Goal: Transaction & Acquisition: Obtain resource

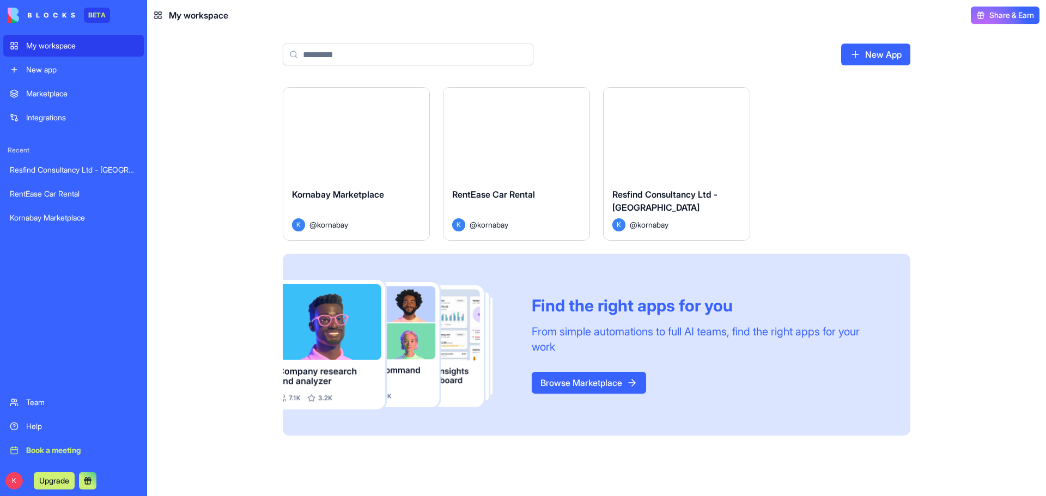
click at [692, 131] on button "Launch" at bounding box center [677, 134] width 82 height 22
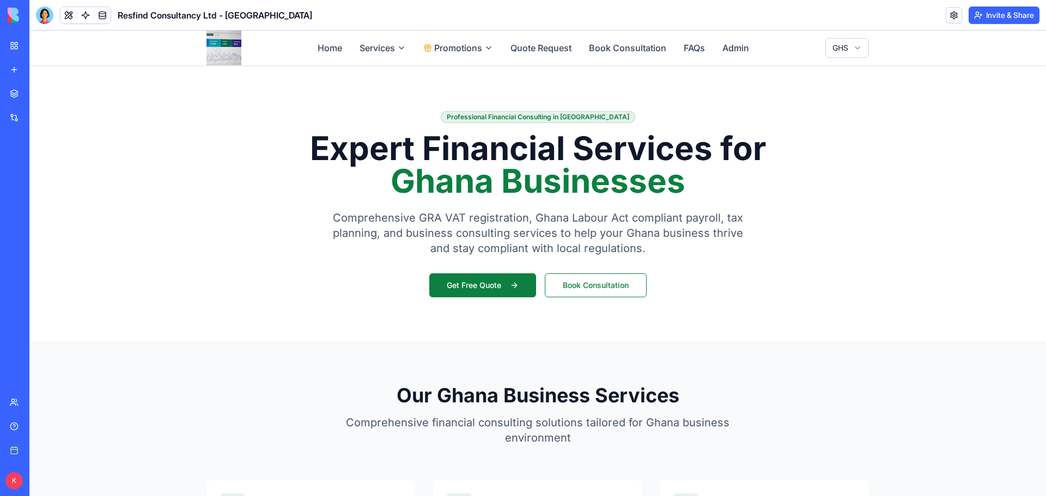
click at [47, 39] on link "My workspace" at bounding box center [25, 46] width 44 height 22
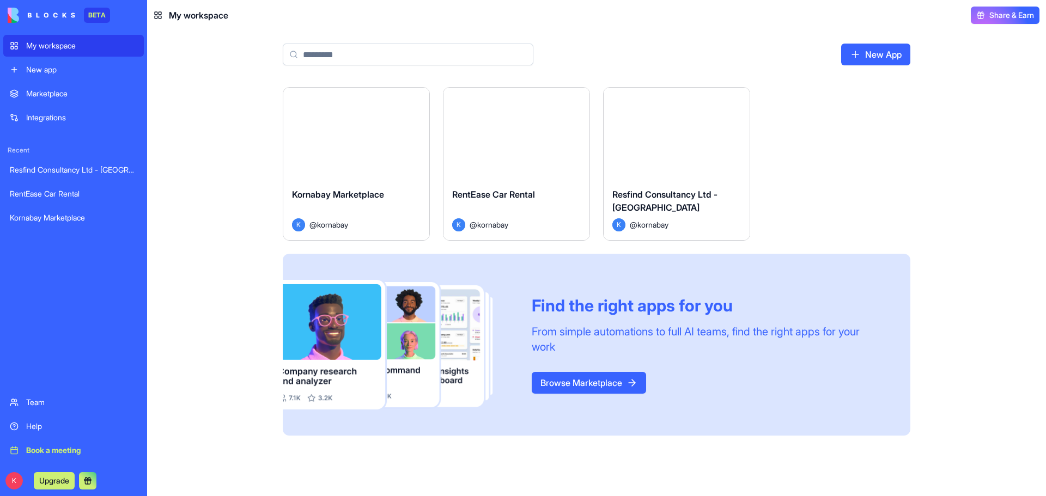
click at [523, 167] on div "Launch" at bounding box center [517, 134] width 146 height 92
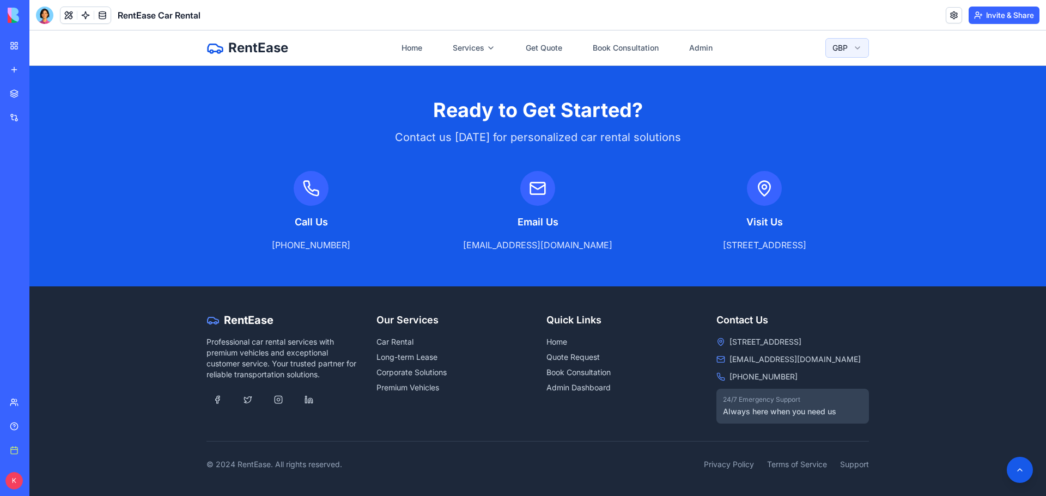
scroll to position [1643, 0]
click at [577, 383] on link "Admin Dashboard" at bounding box center [623, 388] width 153 height 11
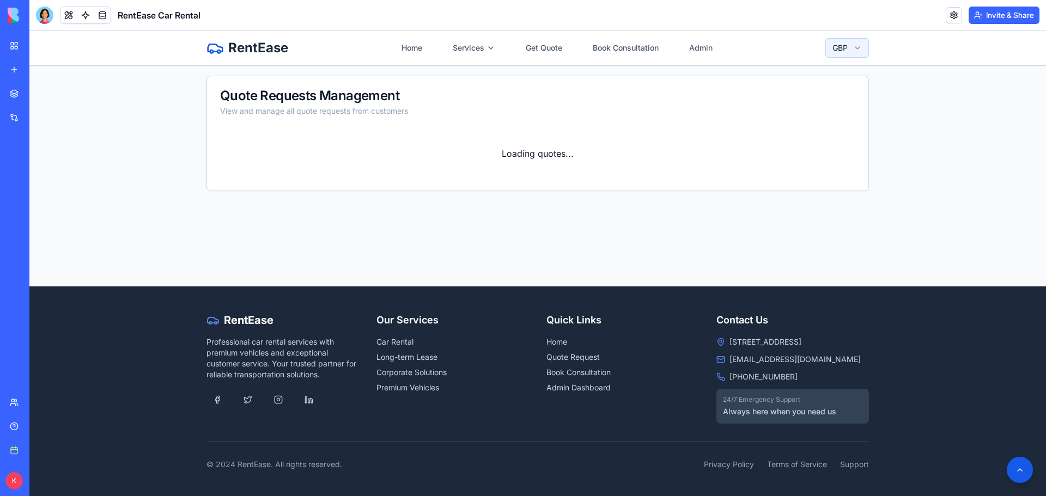
scroll to position [256, 0]
click at [1008, 473] on button at bounding box center [1020, 470] width 29 height 29
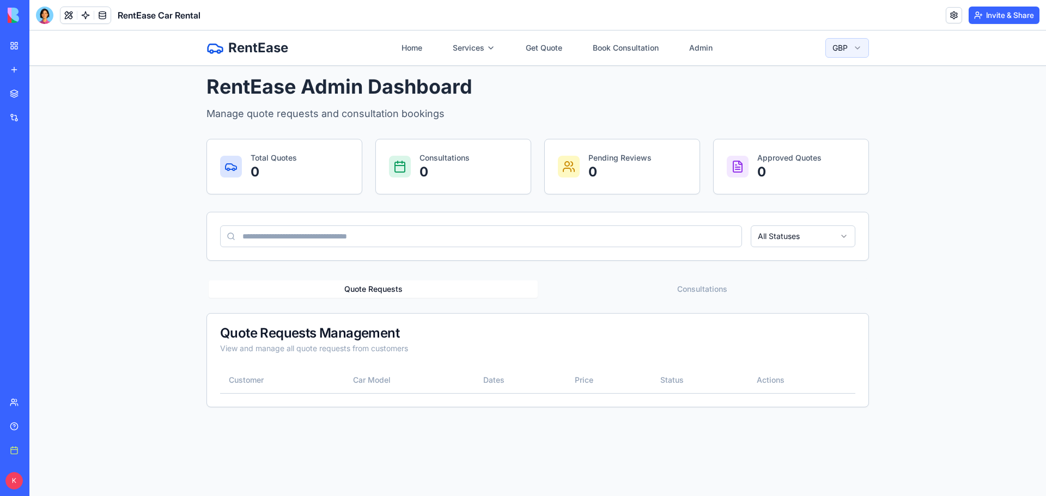
scroll to position [0, 0]
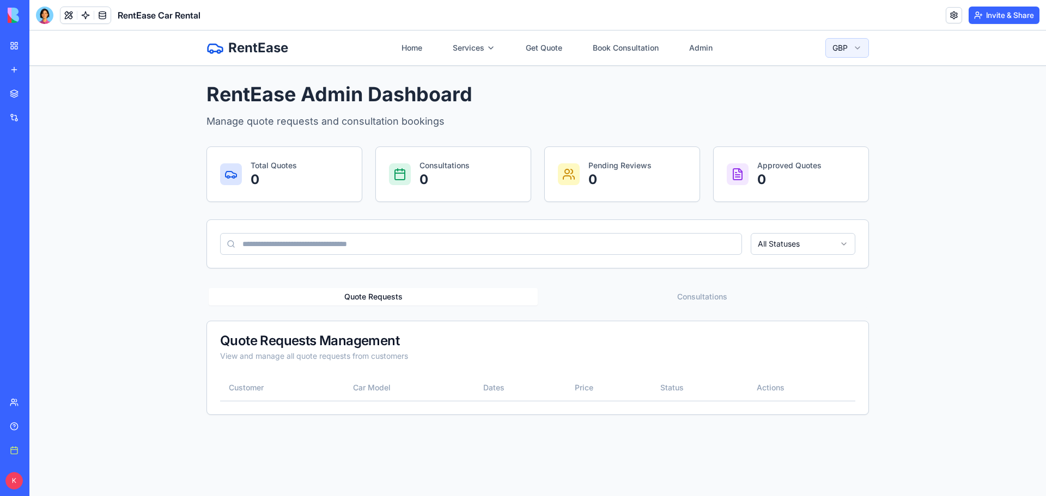
click at [286, 172] on p "0" at bounding box center [274, 179] width 46 height 17
click at [709, 297] on button "Consultations" at bounding box center [702, 296] width 329 height 17
click at [607, 48] on link "Book Consultation" at bounding box center [625, 48] width 79 height 20
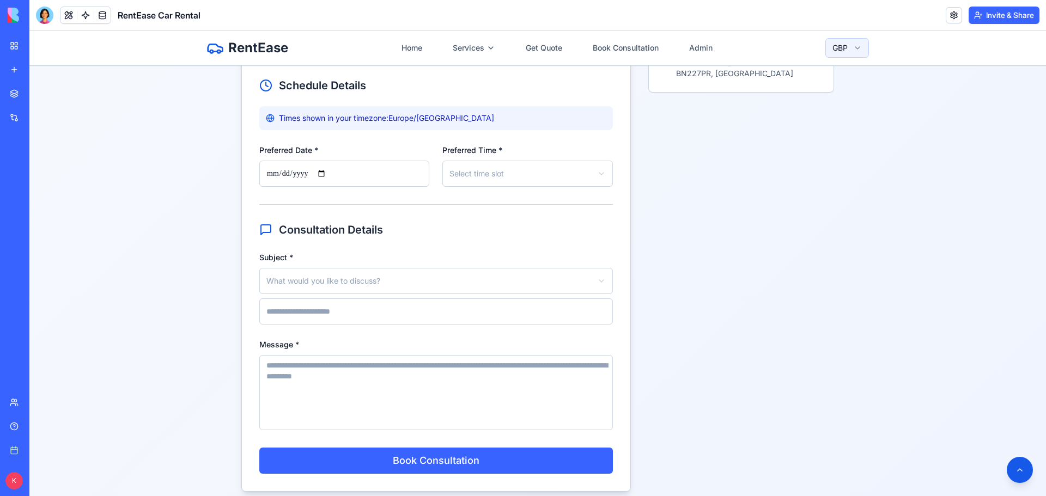
scroll to position [763, 0]
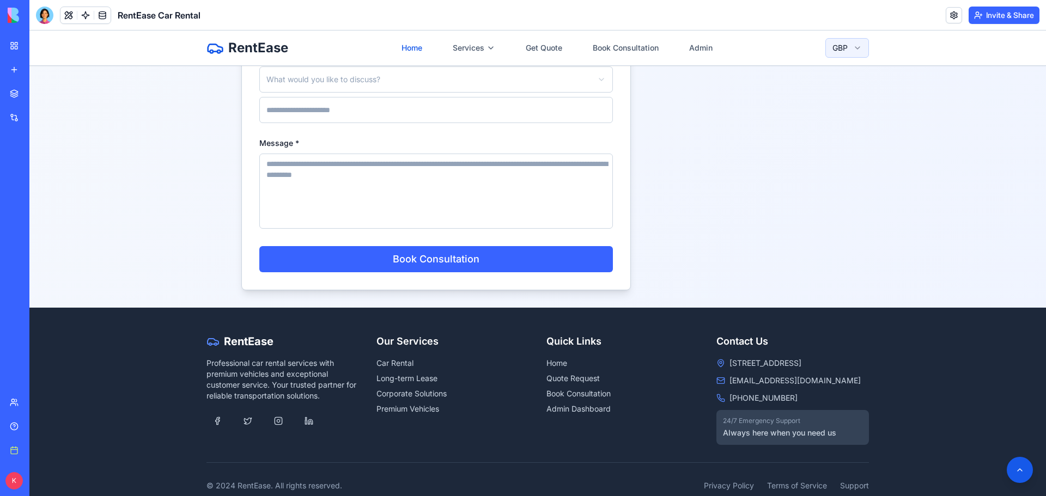
click at [408, 45] on link "Home" at bounding box center [412, 48] width 34 height 20
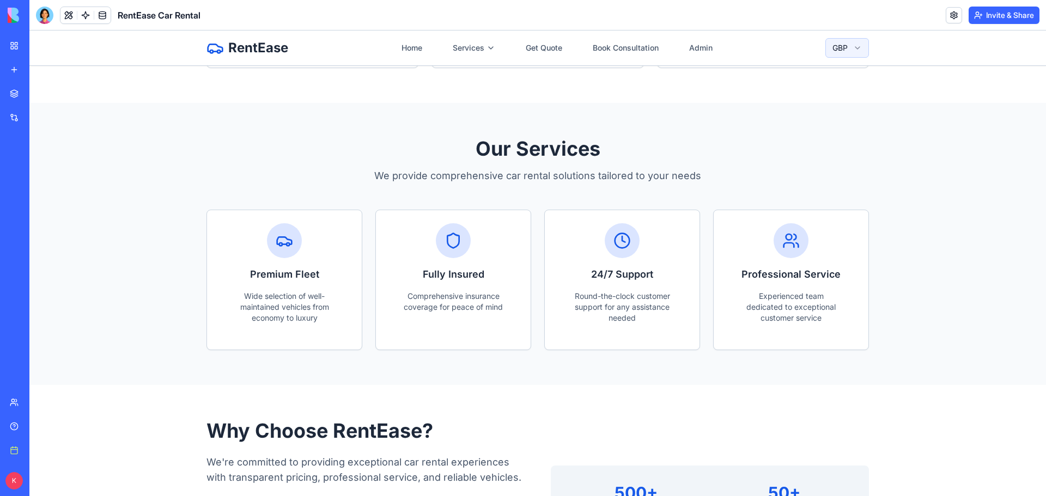
click at [40, 47] on div "My workspace" at bounding box center [33, 45] width 14 height 11
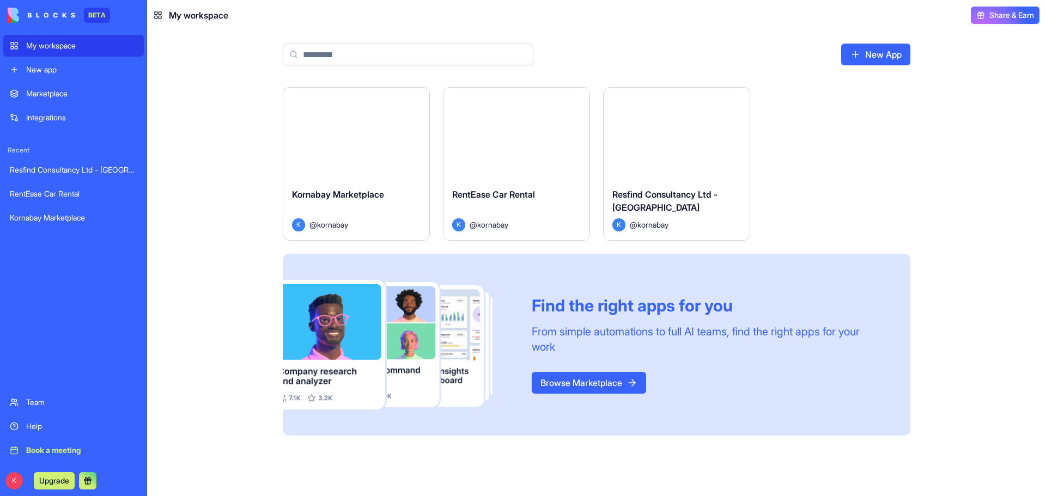
click at [402, 135] on div "Launch" at bounding box center [356, 134] width 146 height 92
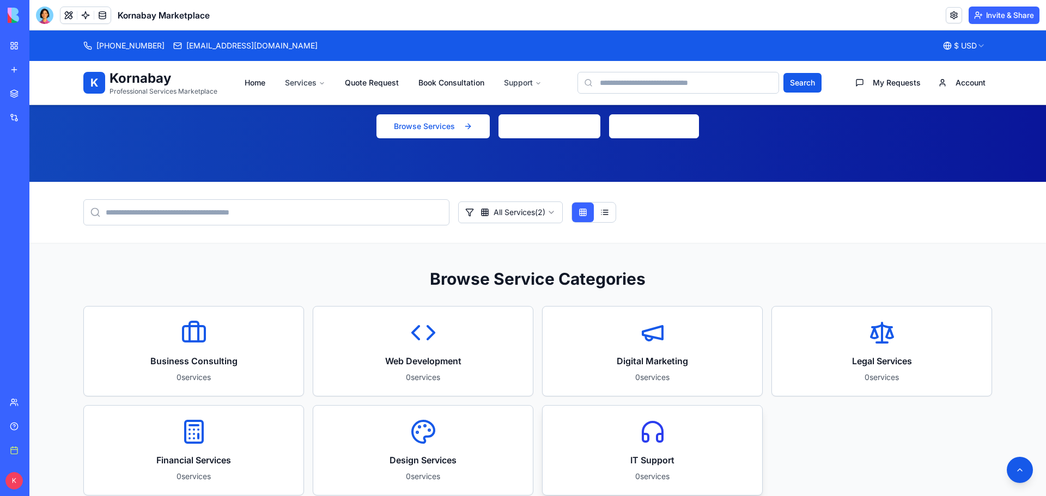
scroll to position [272, 0]
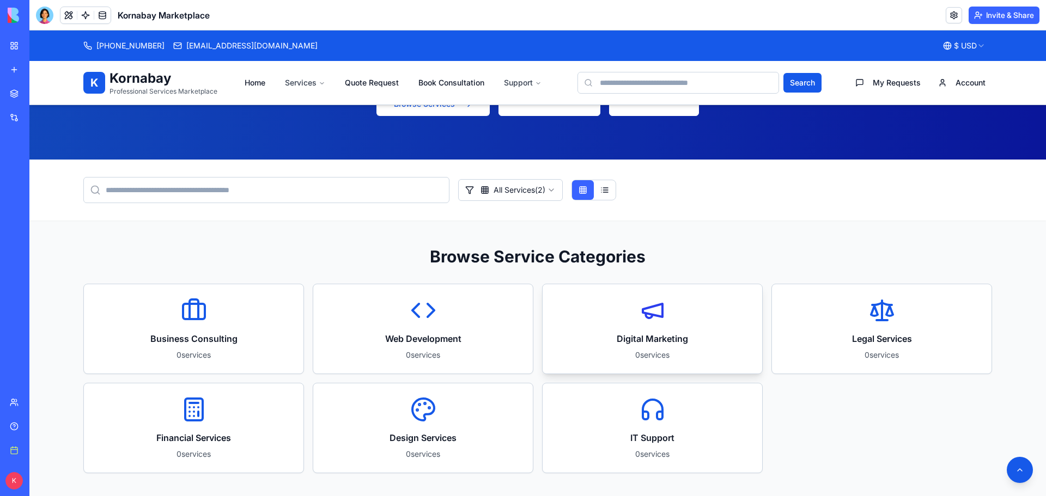
click at [607, 284] on div "Digital Marketing 0 services" at bounding box center [653, 328] width 220 height 89
click at [437, 332] on h3 "Web Development" at bounding box center [422, 338] width 193 height 13
click at [598, 180] on button at bounding box center [605, 190] width 22 height 20
click at [579, 180] on button at bounding box center [583, 190] width 22 height 20
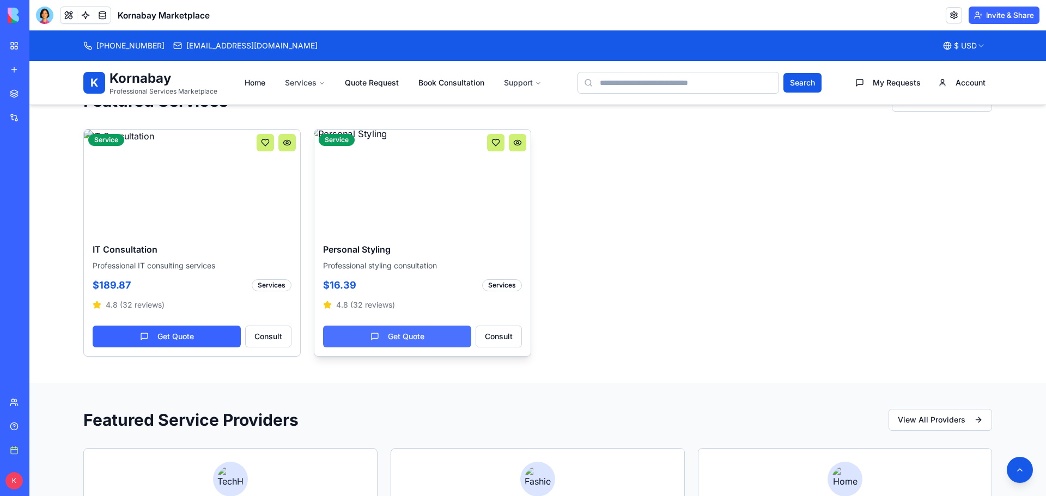
click at [373, 326] on link "Get Quote" at bounding box center [397, 337] width 148 height 22
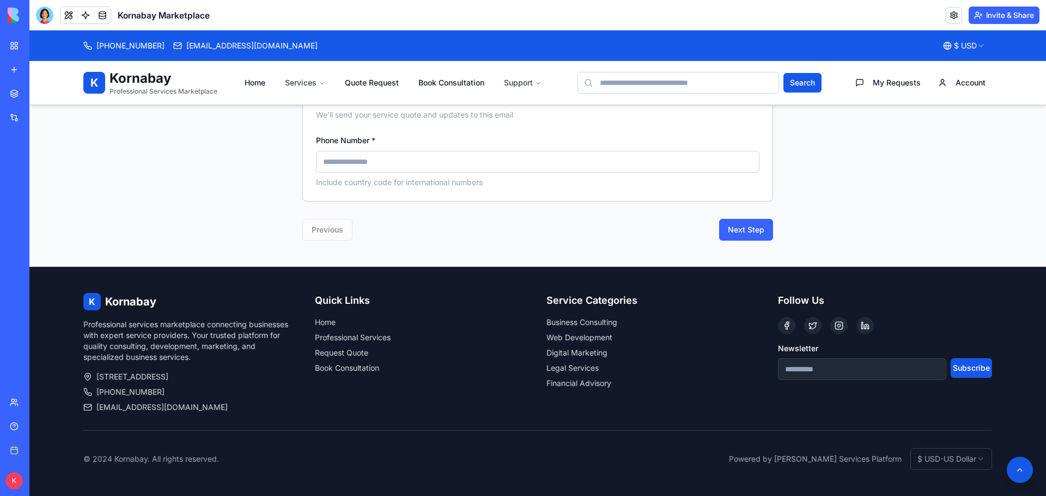
scroll to position [335, 0]
click at [883, 77] on button "My Requests" at bounding box center [888, 83] width 78 height 20
click at [883, 84] on button "My Requests" at bounding box center [888, 83] width 78 height 20
click at [356, 333] on link "Professional Services" at bounding box center [353, 337] width 76 height 9
click at [590, 318] on link "Business Consulting" at bounding box center [582, 322] width 71 height 9
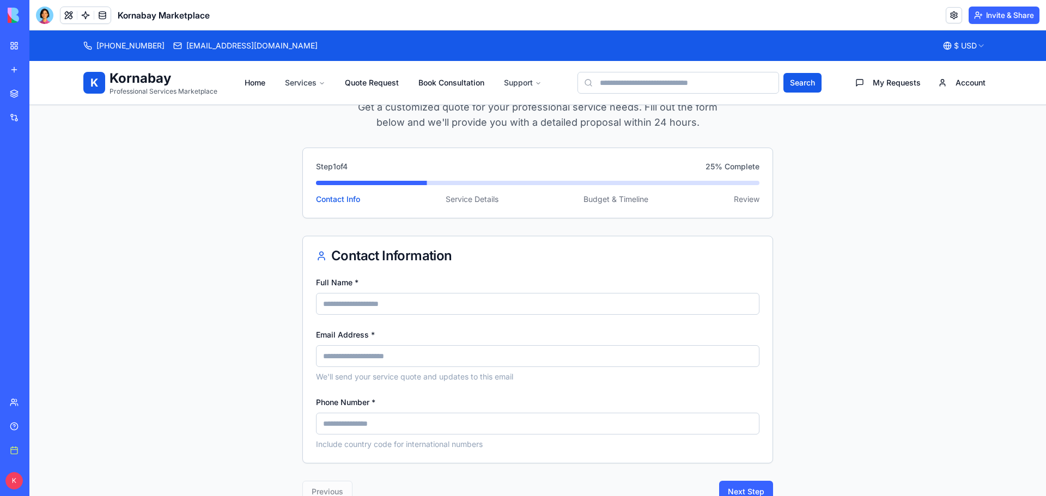
scroll to position [0, 0]
